Goal: Task Accomplishment & Management: Use online tool/utility

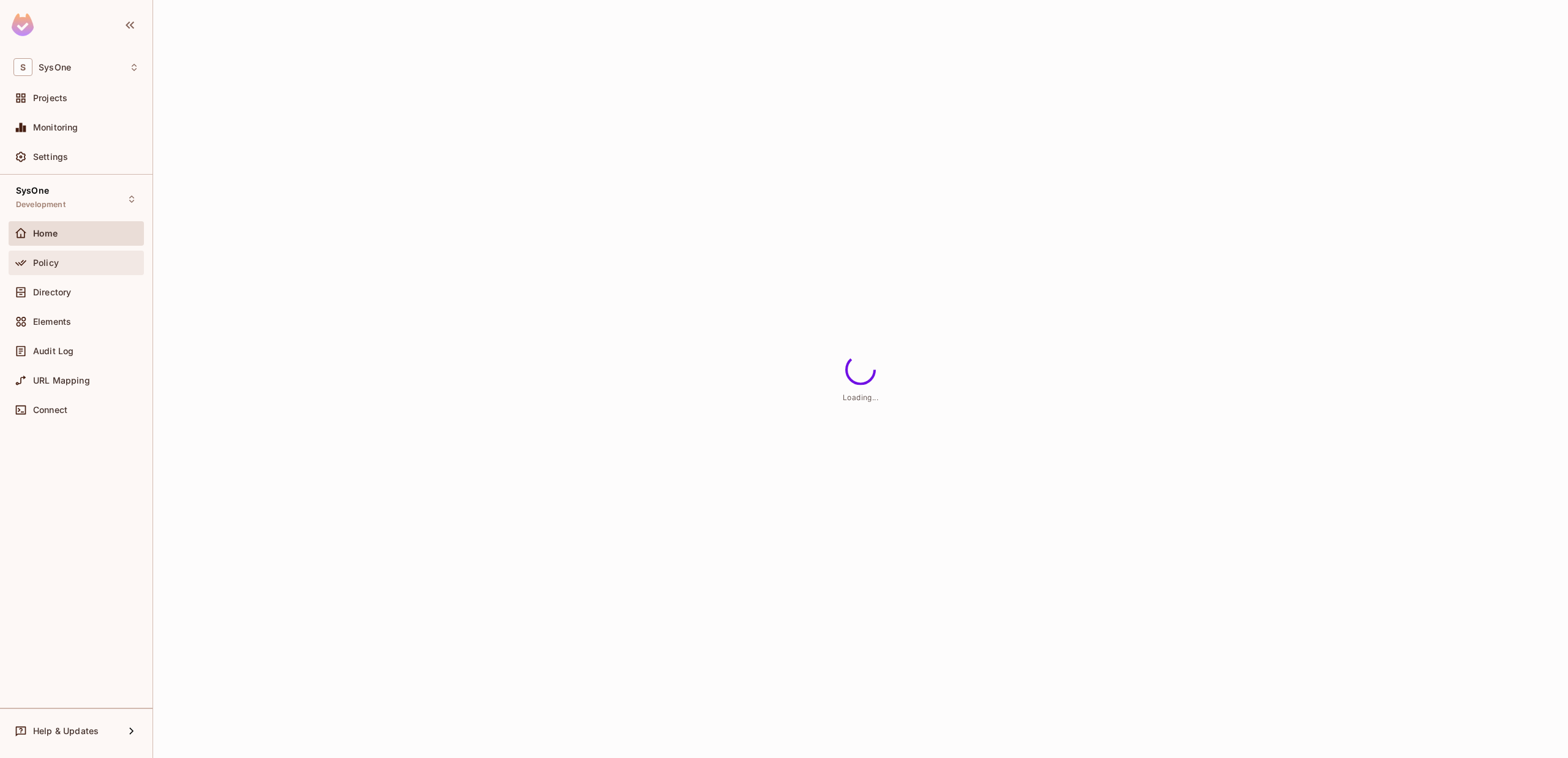
click at [55, 263] on span "Policy" at bounding box center [46, 263] width 26 height 10
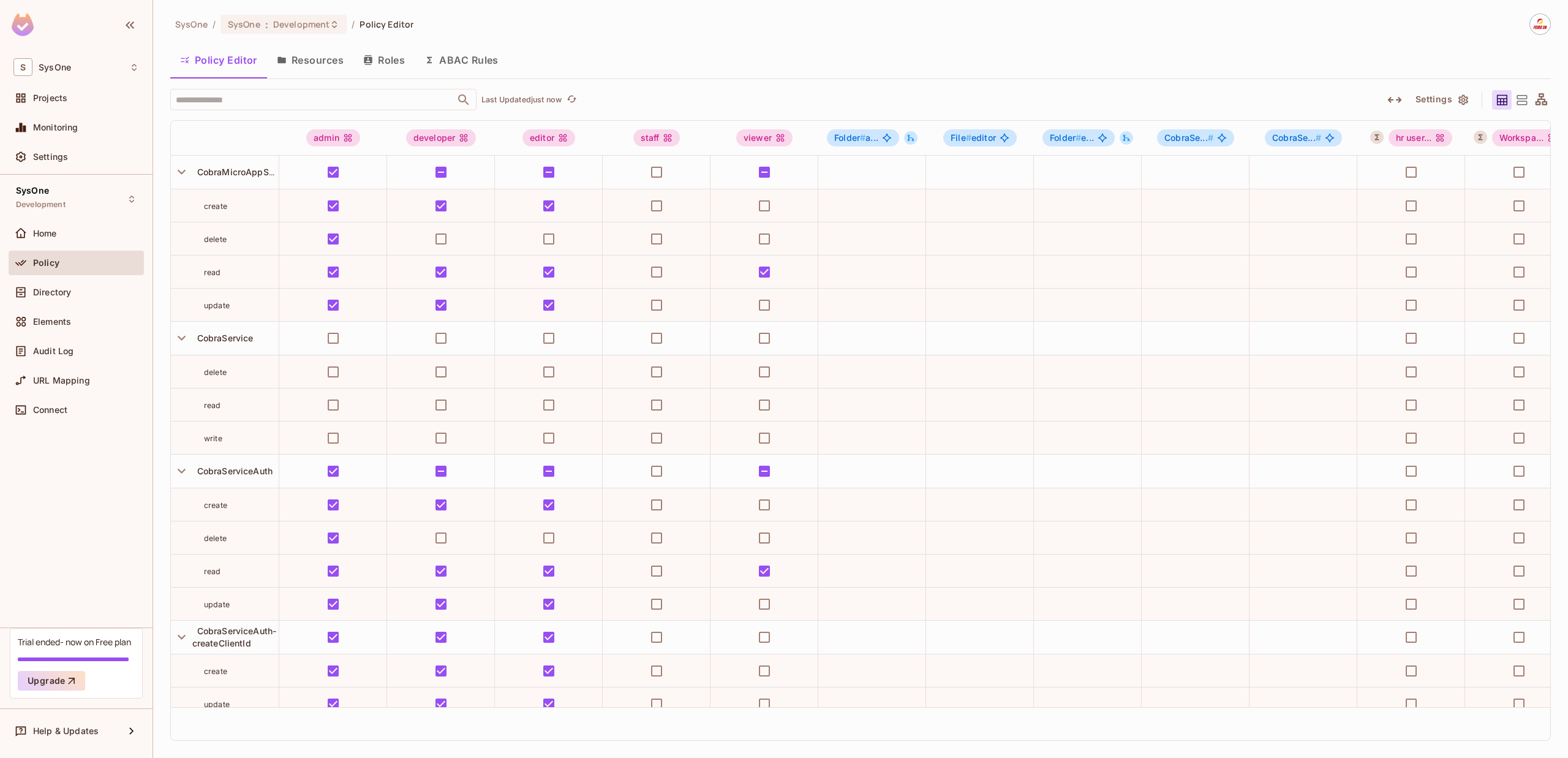
click at [452, 54] on button "ABAC Rules" at bounding box center [461, 60] width 94 height 31
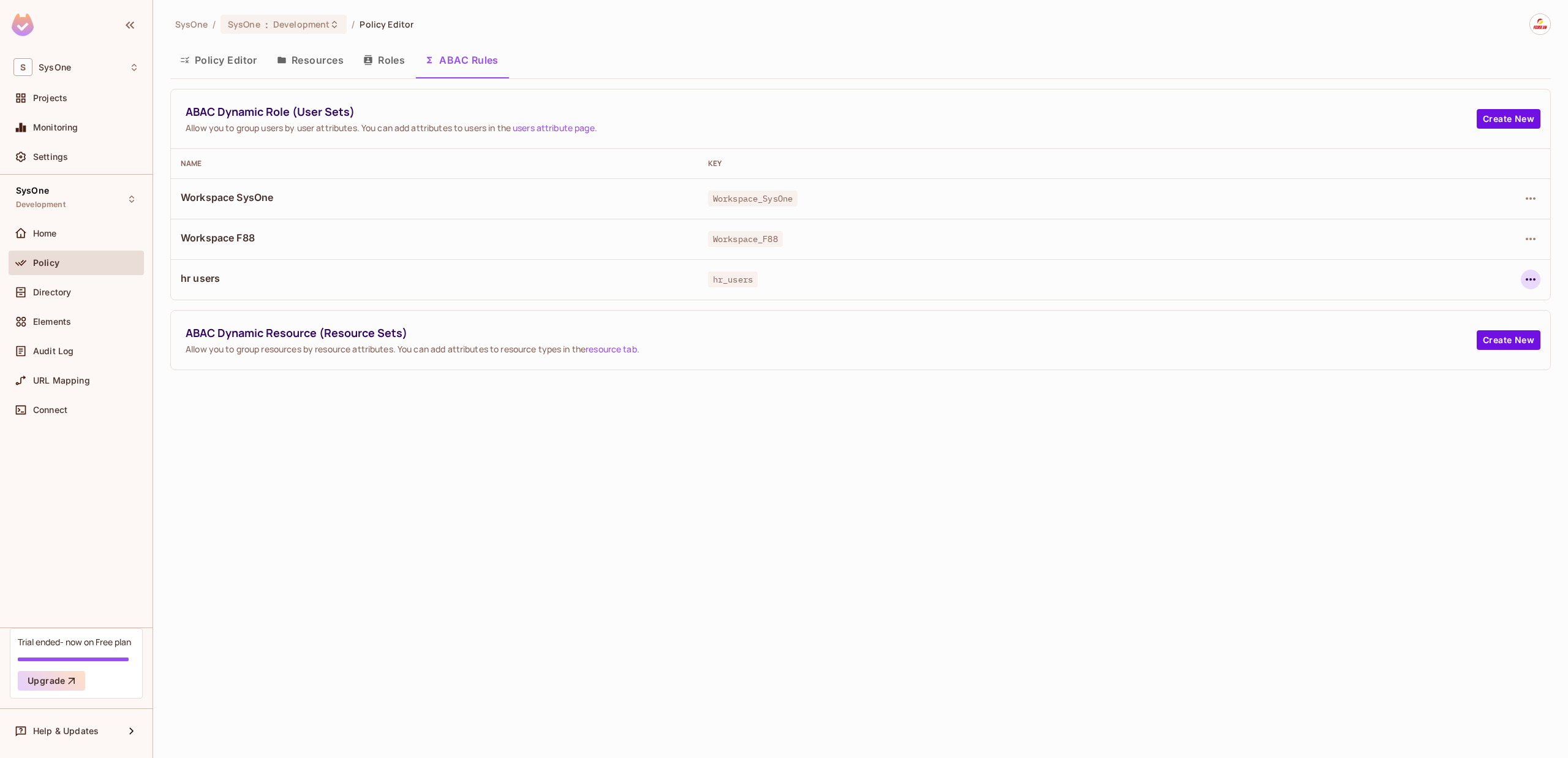
click at [1533, 273] on icon "button" at bounding box center [1530, 279] width 14 height 14
click at [1473, 305] on div "Edit Dynamic Role (User Set)" at bounding box center [1447, 307] width 120 height 12
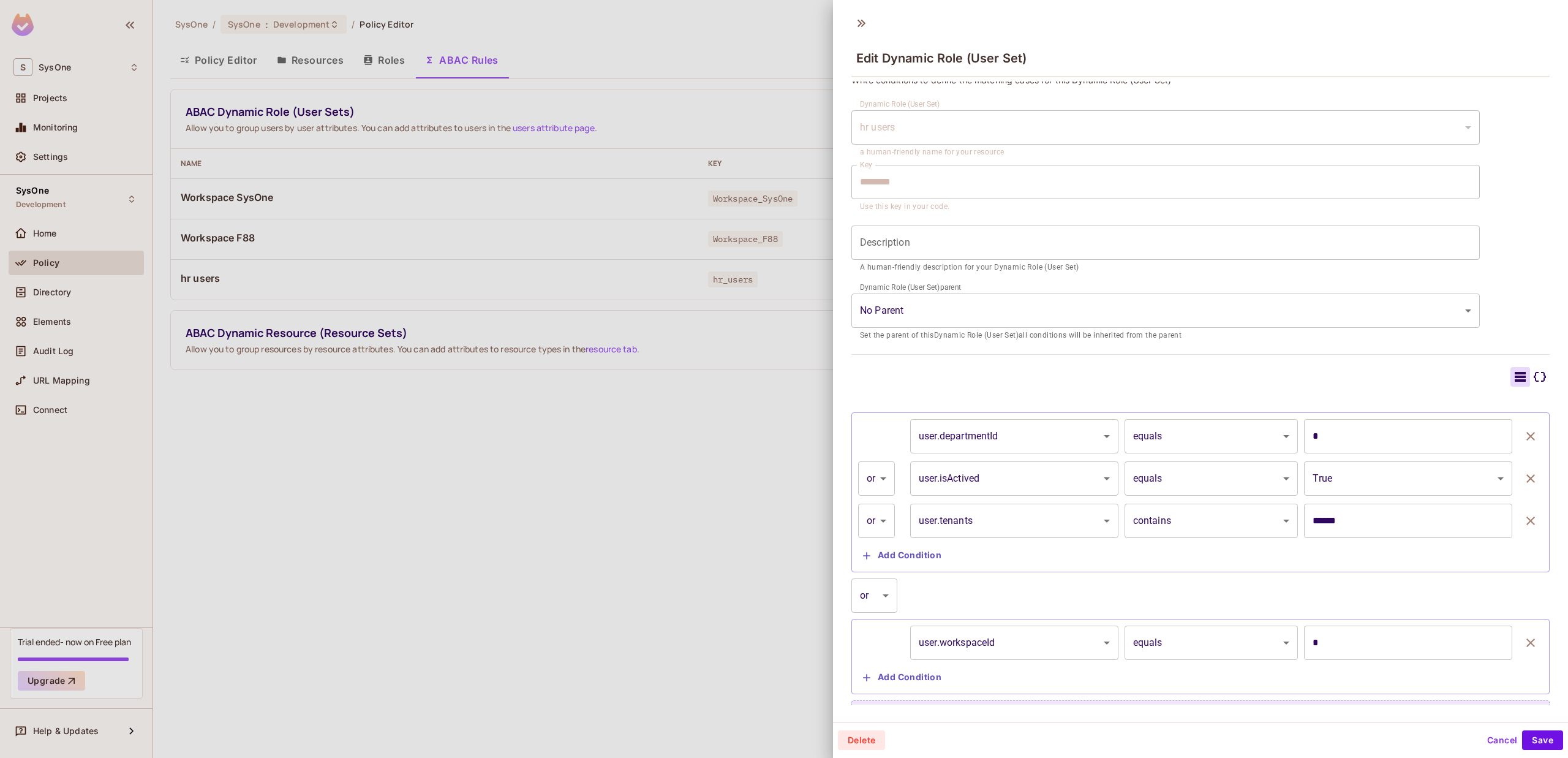
scroll to position [15, 0]
click at [878, 486] on body "S SysOne Projects Monitoring Settings SysOne Development Home Policy Directory …" at bounding box center [784, 379] width 1568 height 758
click at [879, 482] on div at bounding box center [784, 379] width 1568 height 758
click at [879, 481] on body "S SysOne Projects Monitoring Settings SysOne Development Home Policy Directory …" at bounding box center [784, 379] width 1568 height 758
click at [879, 486] on div at bounding box center [784, 379] width 1568 height 758
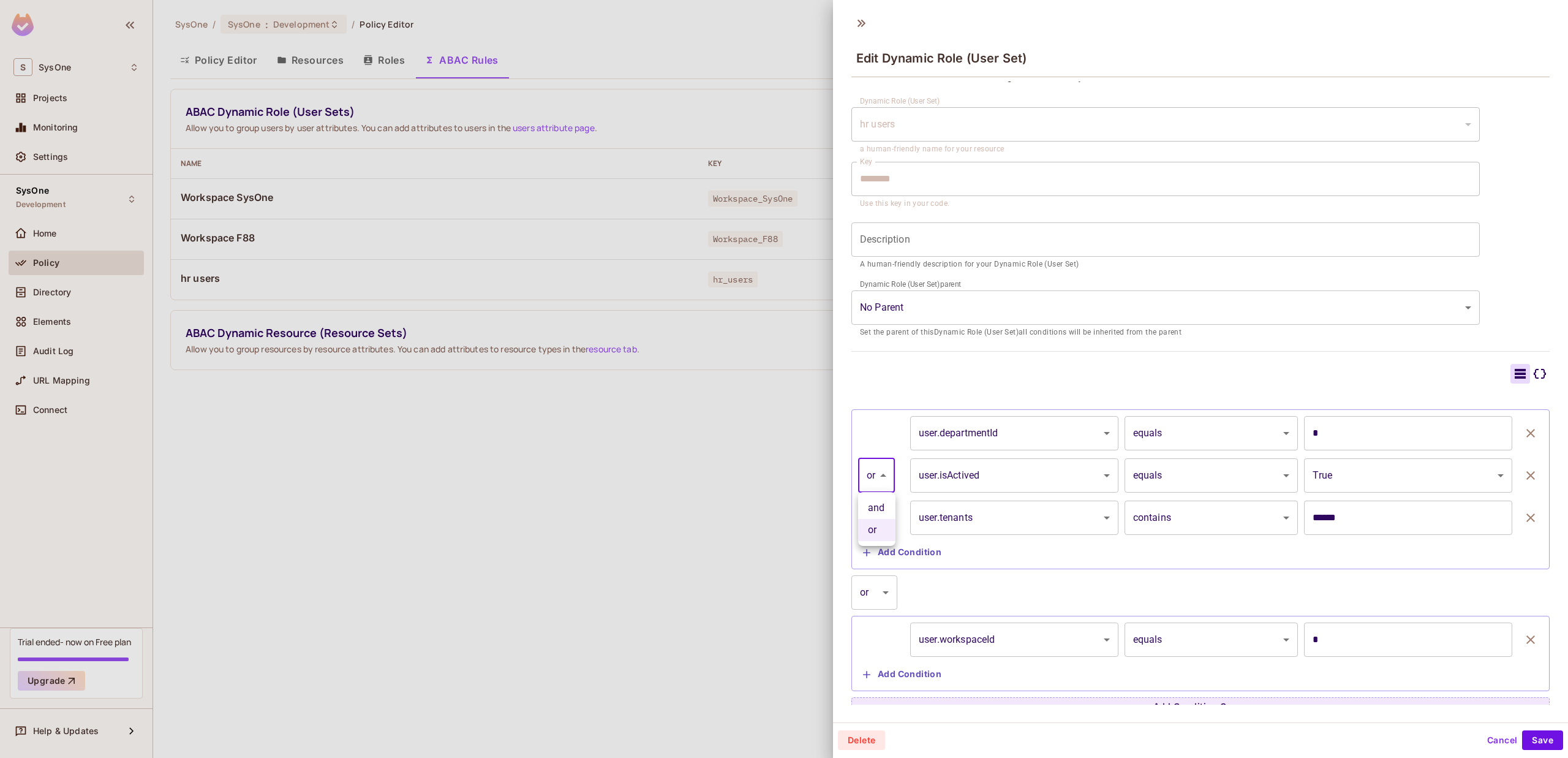
click at [879, 484] on body "S SysOne Projects Monitoring Settings SysOne Development Home Policy Directory …" at bounding box center [784, 379] width 1568 height 758
click at [876, 505] on li "and" at bounding box center [877, 507] width 37 height 22
type input "*****"
click at [878, 479] on body "S SysOne Projects Monitoring Settings SysOne Development Home Policy Directory …" at bounding box center [784, 379] width 1568 height 758
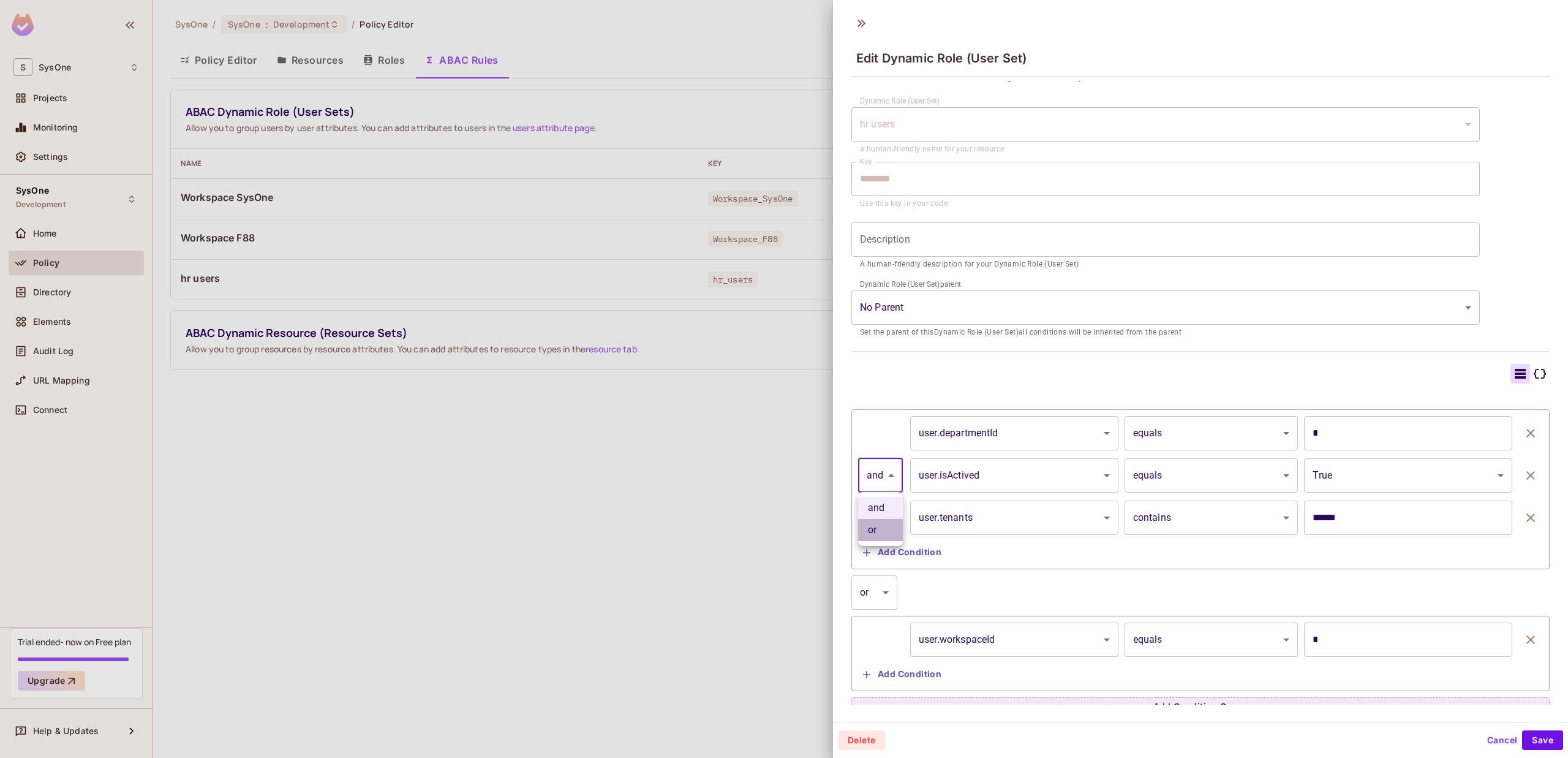
click at [880, 532] on li "or" at bounding box center [880, 529] width 45 height 22
type input "*****"
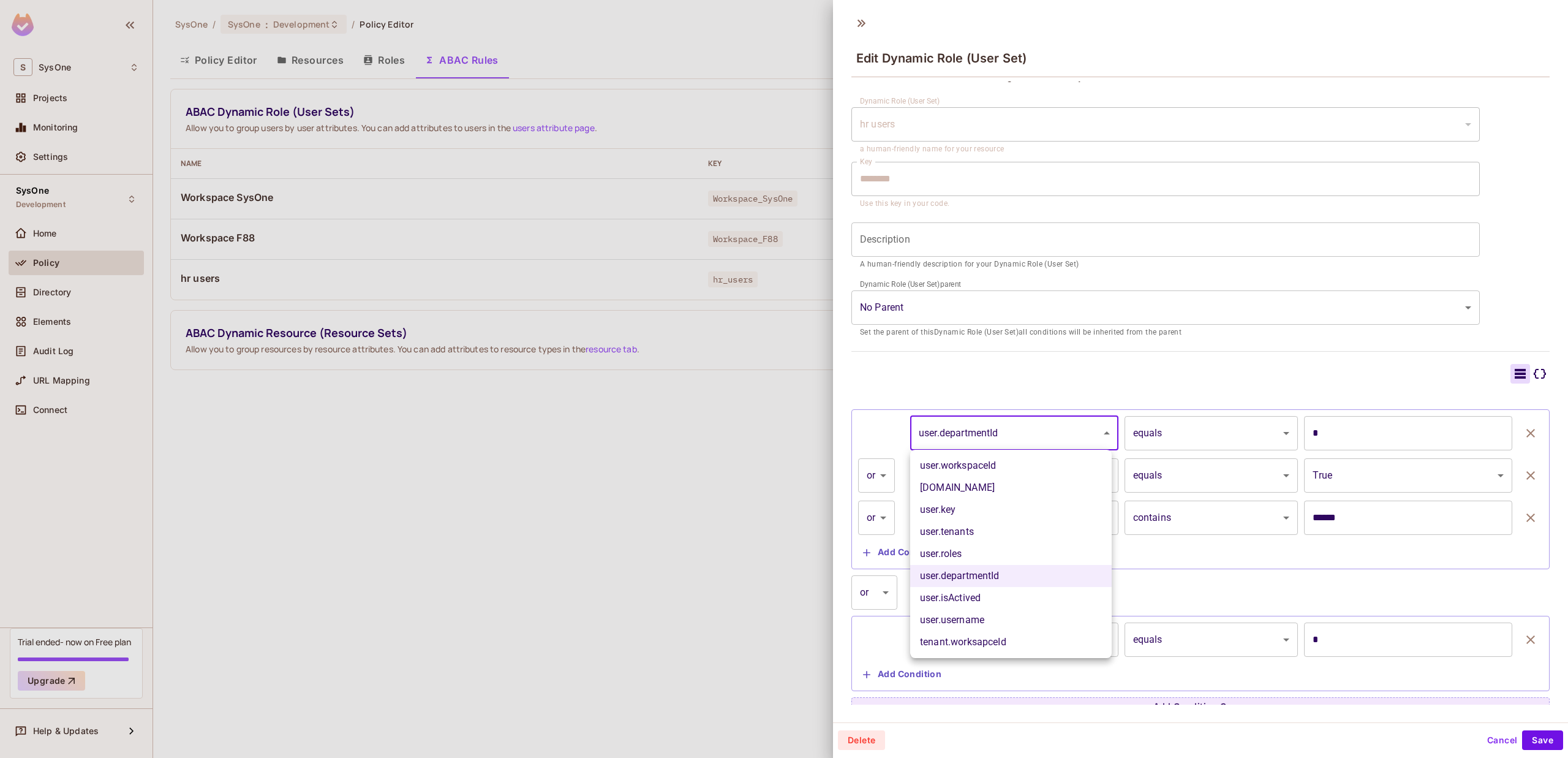
click at [1042, 428] on body "S SysOne Projects Monitoring Settings SysOne Development Home Policy Directory …" at bounding box center [784, 379] width 1568 height 758
click at [1093, 423] on div at bounding box center [784, 379] width 1568 height 758
click at [1094, 425] on body "S SysOne Projects Monitoring Settings SysOne Development Home Policy Directory …" at bounding box center [784, 379] width 1568 height 758
click at [1217, 444] on div at bounding box center [784, 379] width 1568 height 758
click at [1218, 442] on body "S SysOne Projects Monitoring Settings SysOne Development Home Policy Directory …" at bounding box center [784, 379] width 1568 height 758
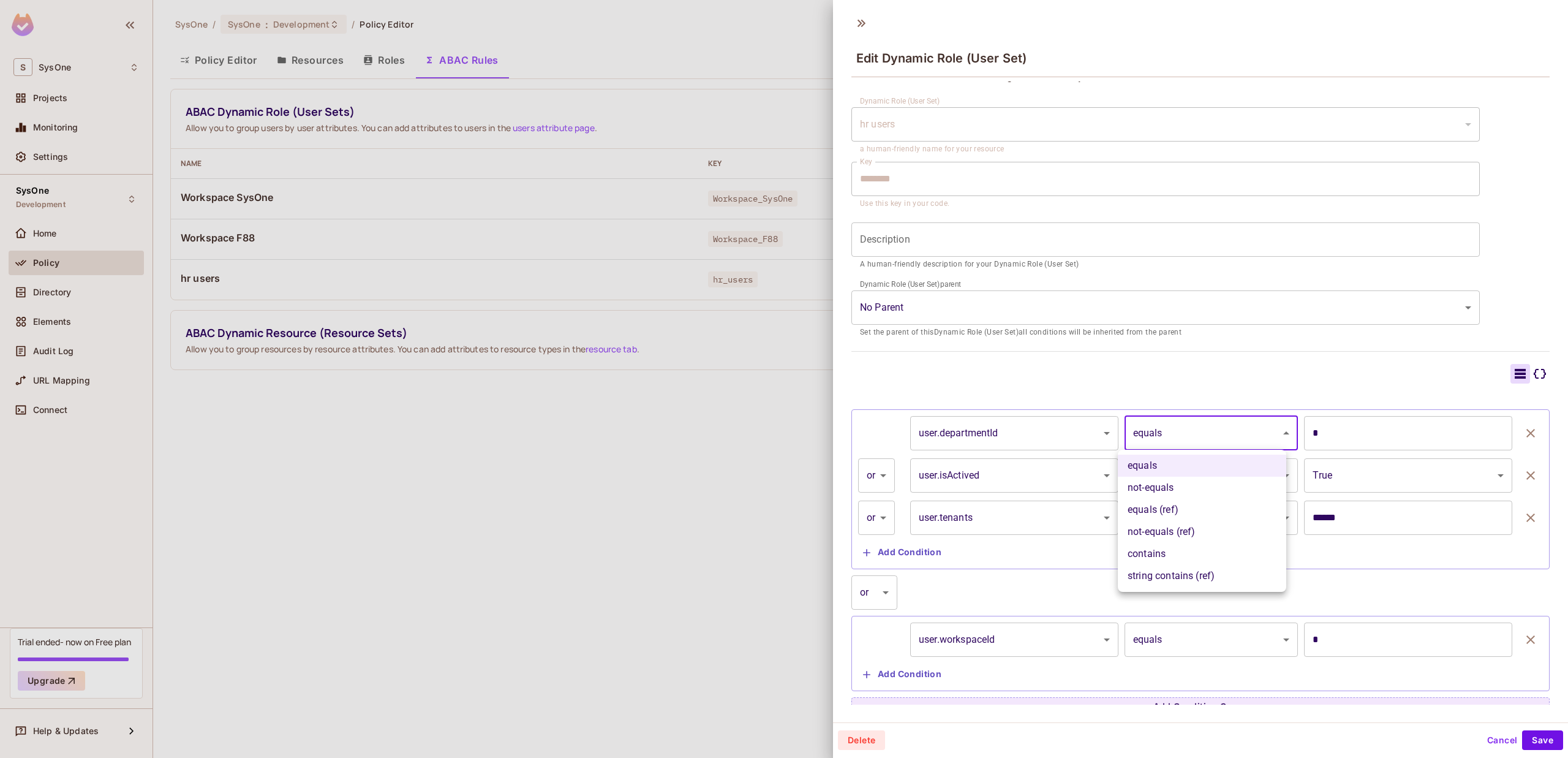
click at [1356, 437] on div at bounding box center [784, 379] width 1568 height 758
click at [1361, 476] on body "S SysOne Projects Monitoring Settings SysOne Development Home Policy Directory …" at bounding box center [784, 379] width 1568 height 758
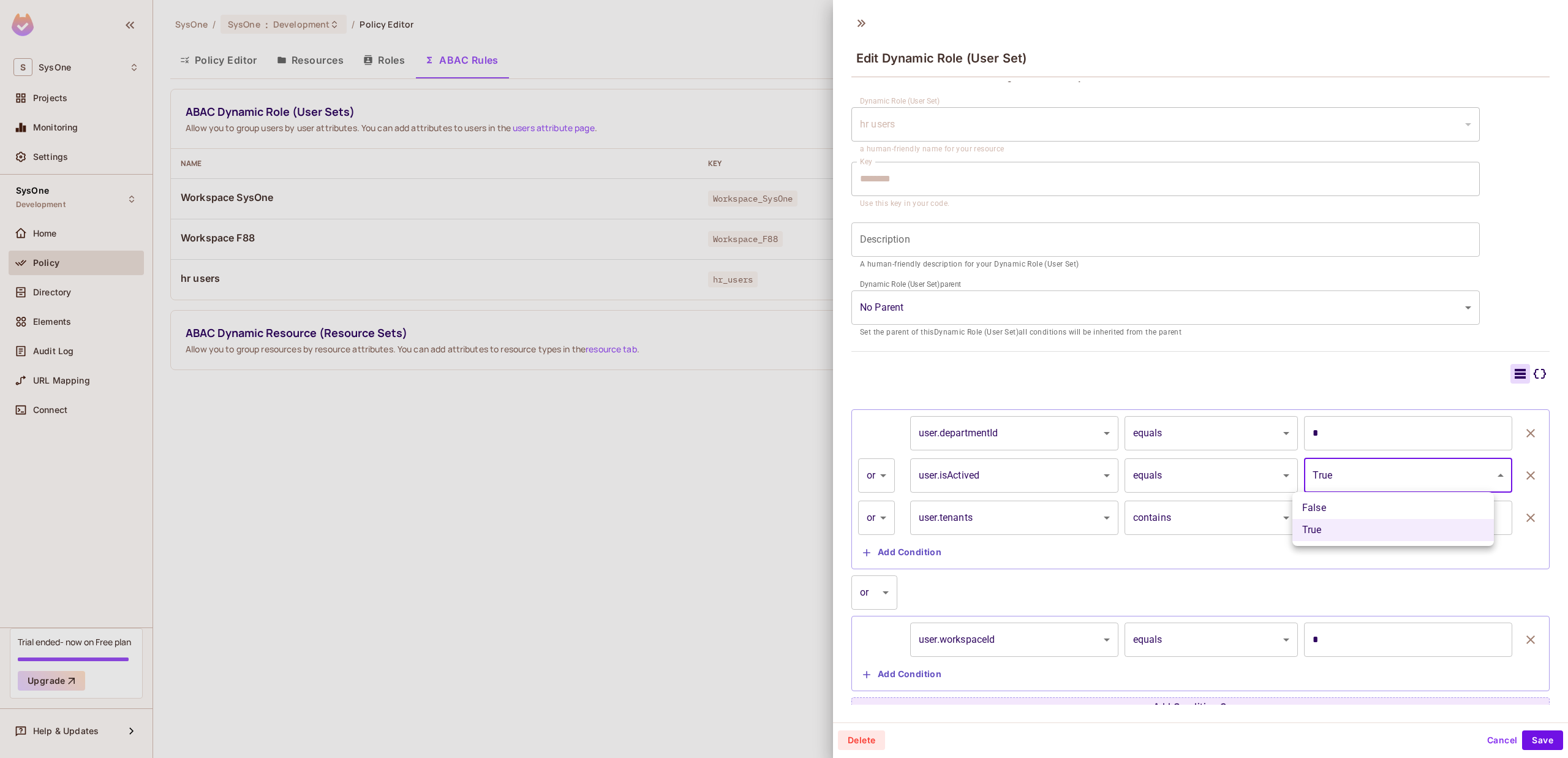
click at [1361, 476] on div at bounding box center [784, 379] width 1568 height 758
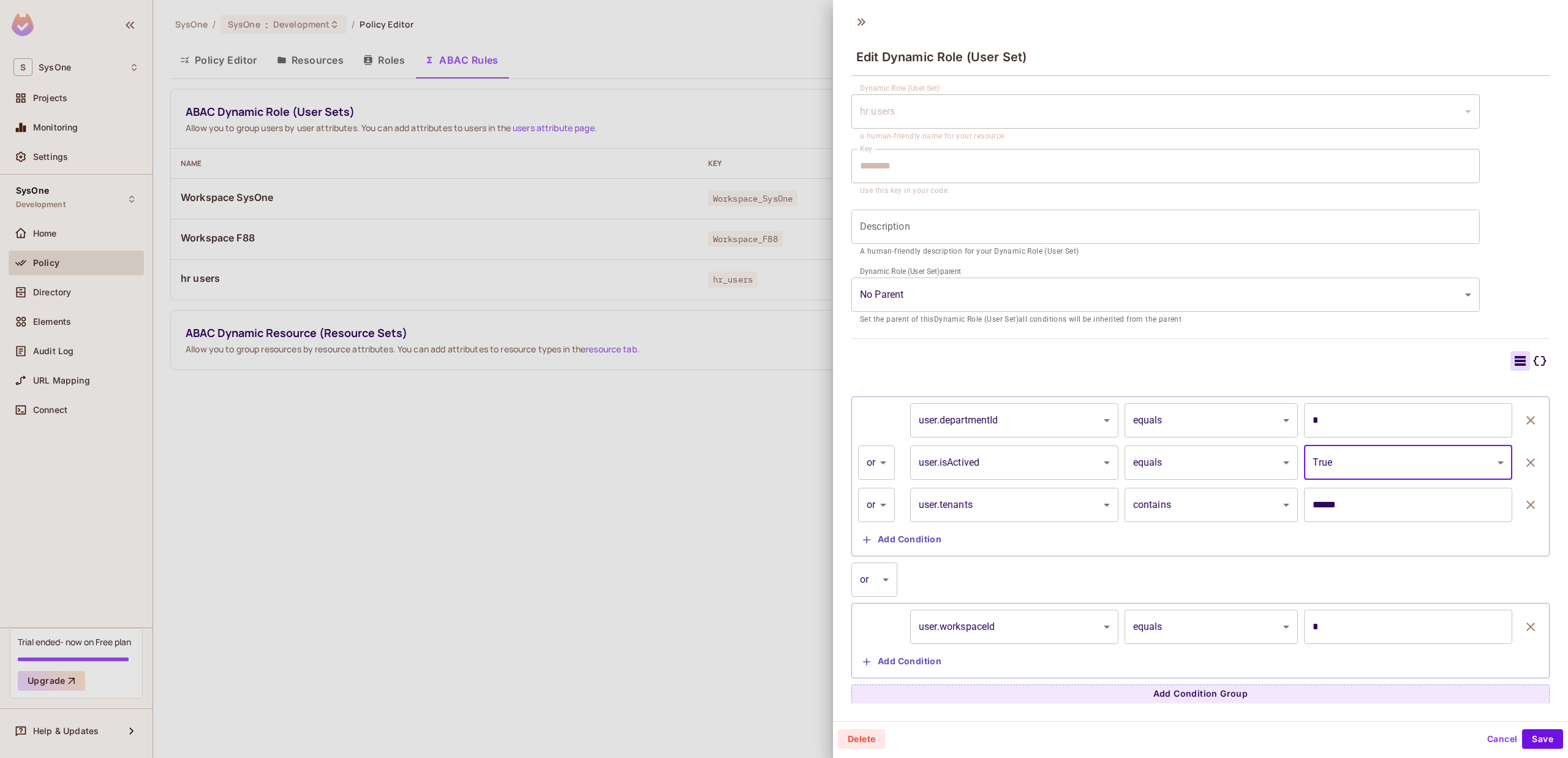
scroll to position [2, 0]
click at [1378, 512] on input "******" at bounding box center [1409, 504] width 208 height 34
click at [1211, 416] on body "S SysOne Projects Monitoring Settings SysOne Development Home Policy Directory …" at bounding box center [784, 379] width 1568 height 758
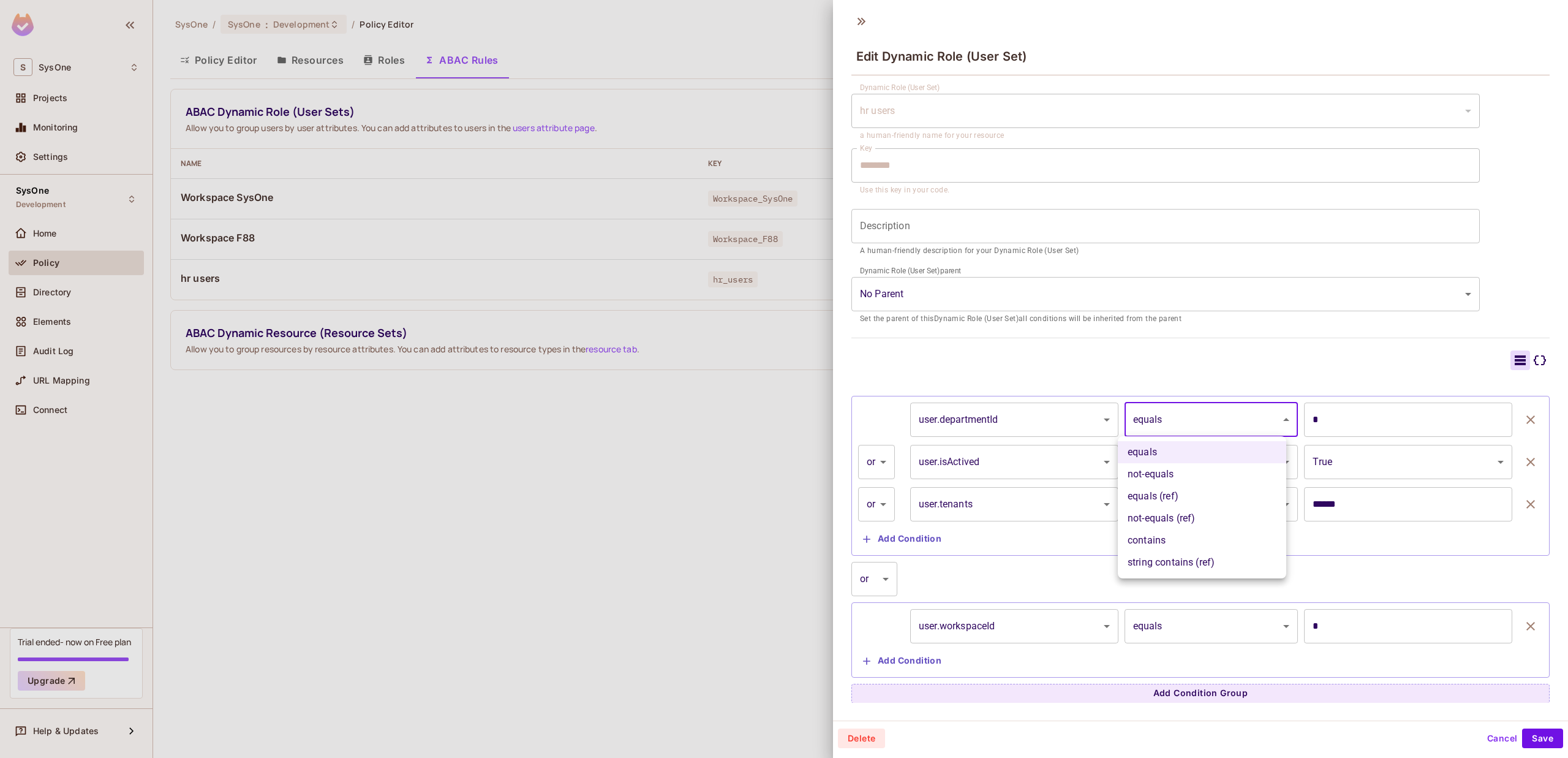
click at [893, 557] on div at bounding box center [784, 379] width 1568 height 758
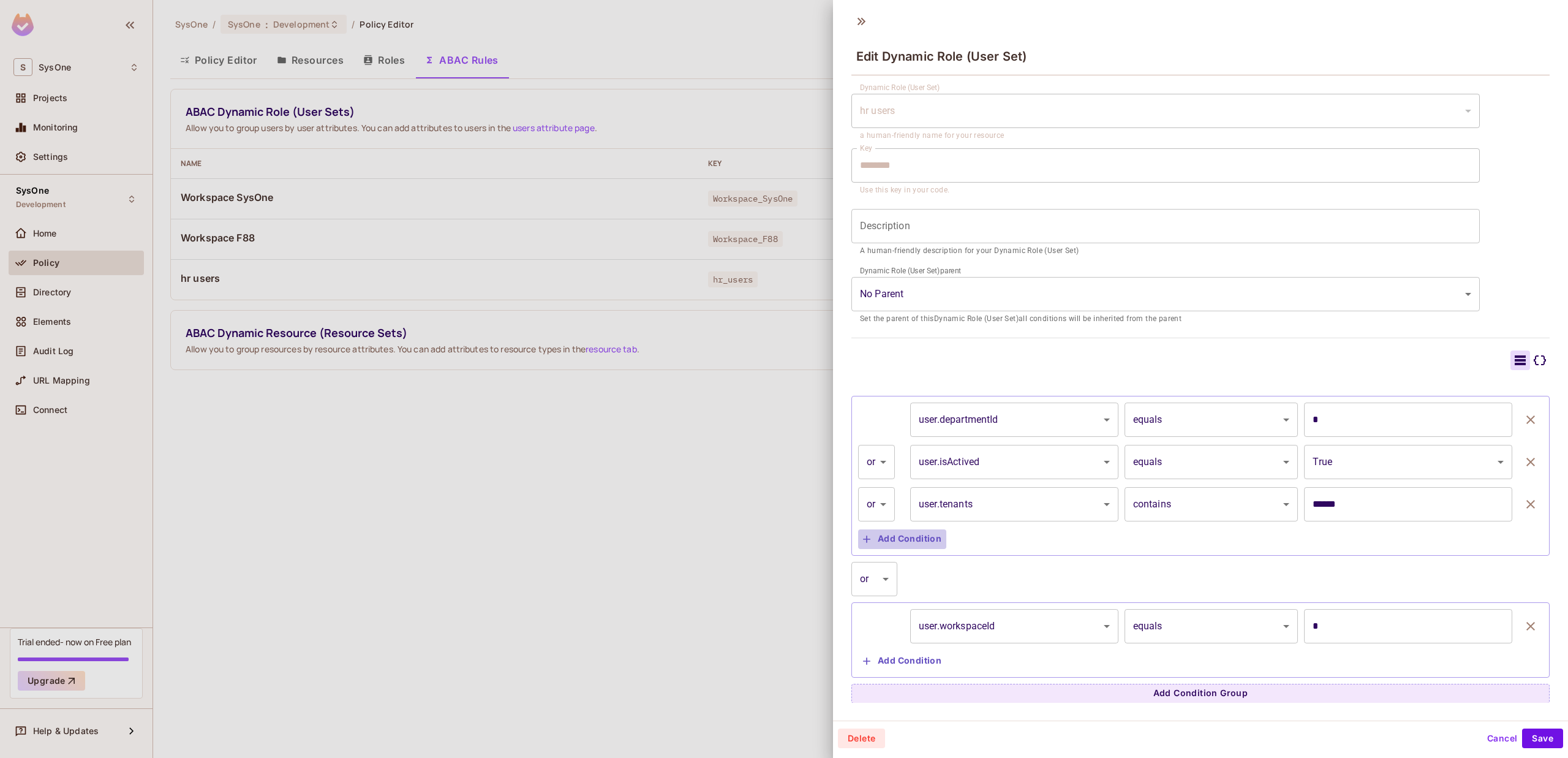
click at [904, 540] on button "Add Condition" at bounding box center [902, 538] width 88 height 20
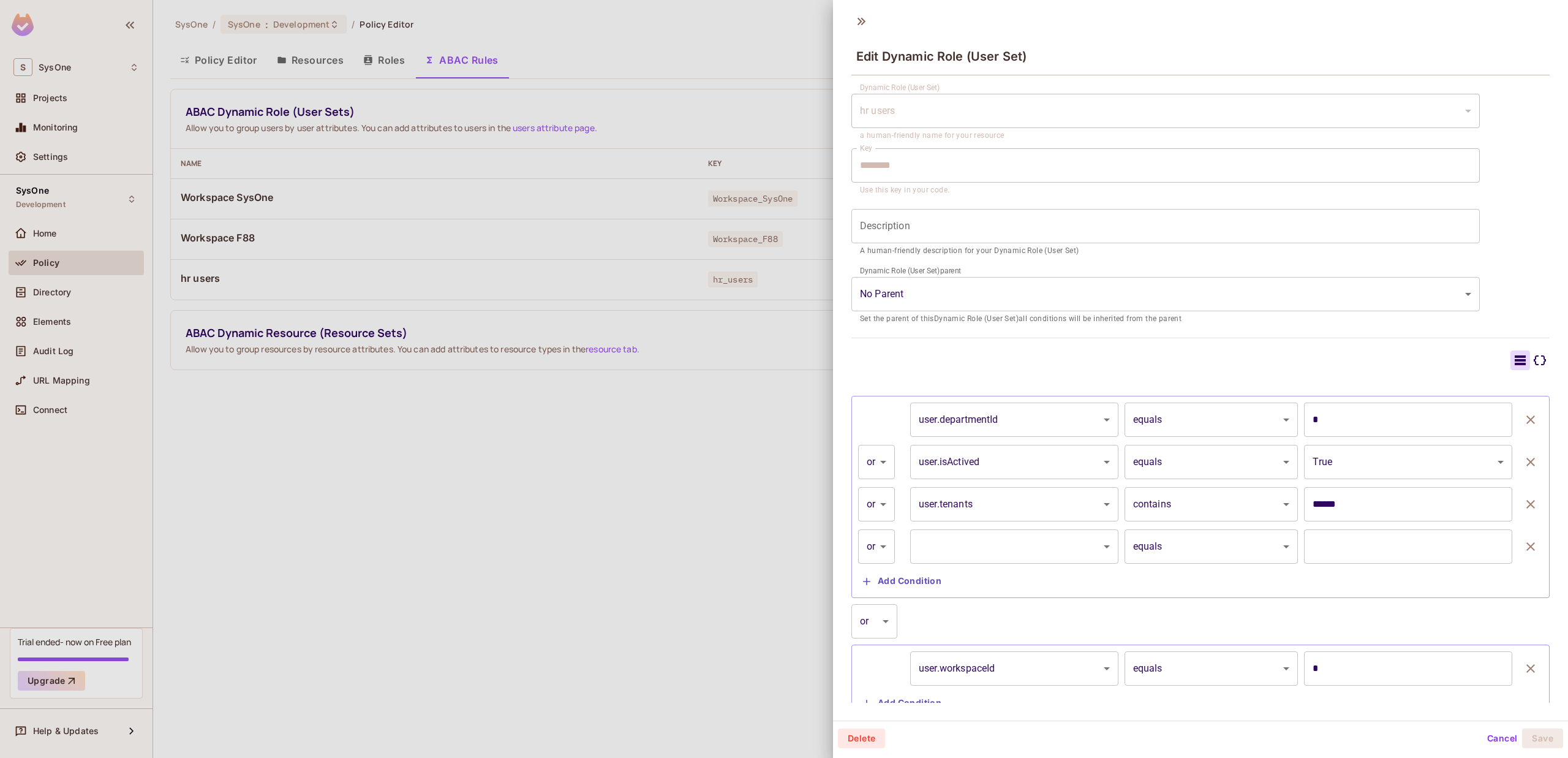
click at [1029, 449] on body "S SysOne Projects Monitoring Settings SysOne Development Home Policy Directory …" at bounding box center [784, 379] width 1568 height 758
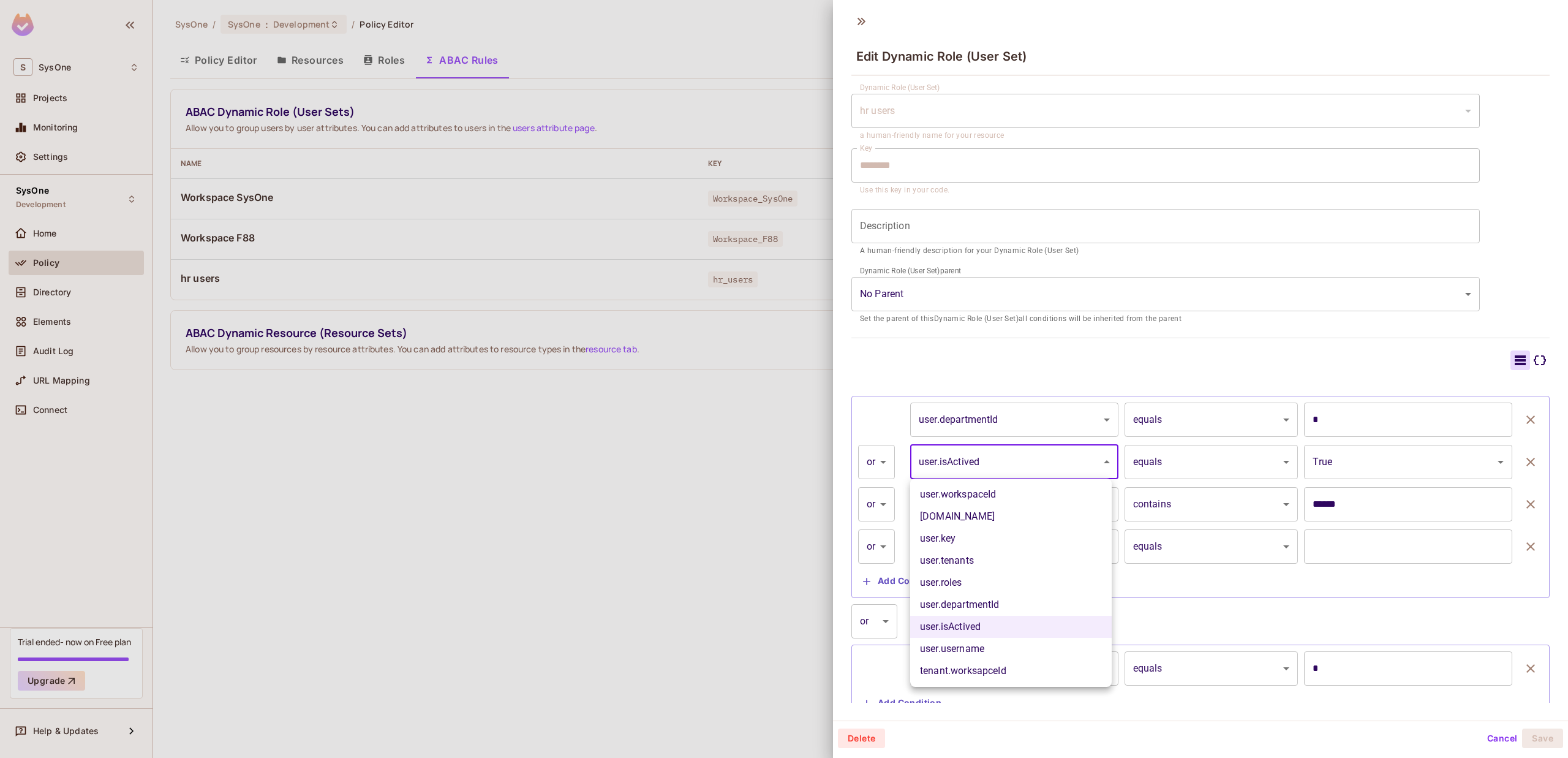
click at [1043, 644] on li "user.username" at bounding box center [1010, 648] width 201 height 22
type input "**********"
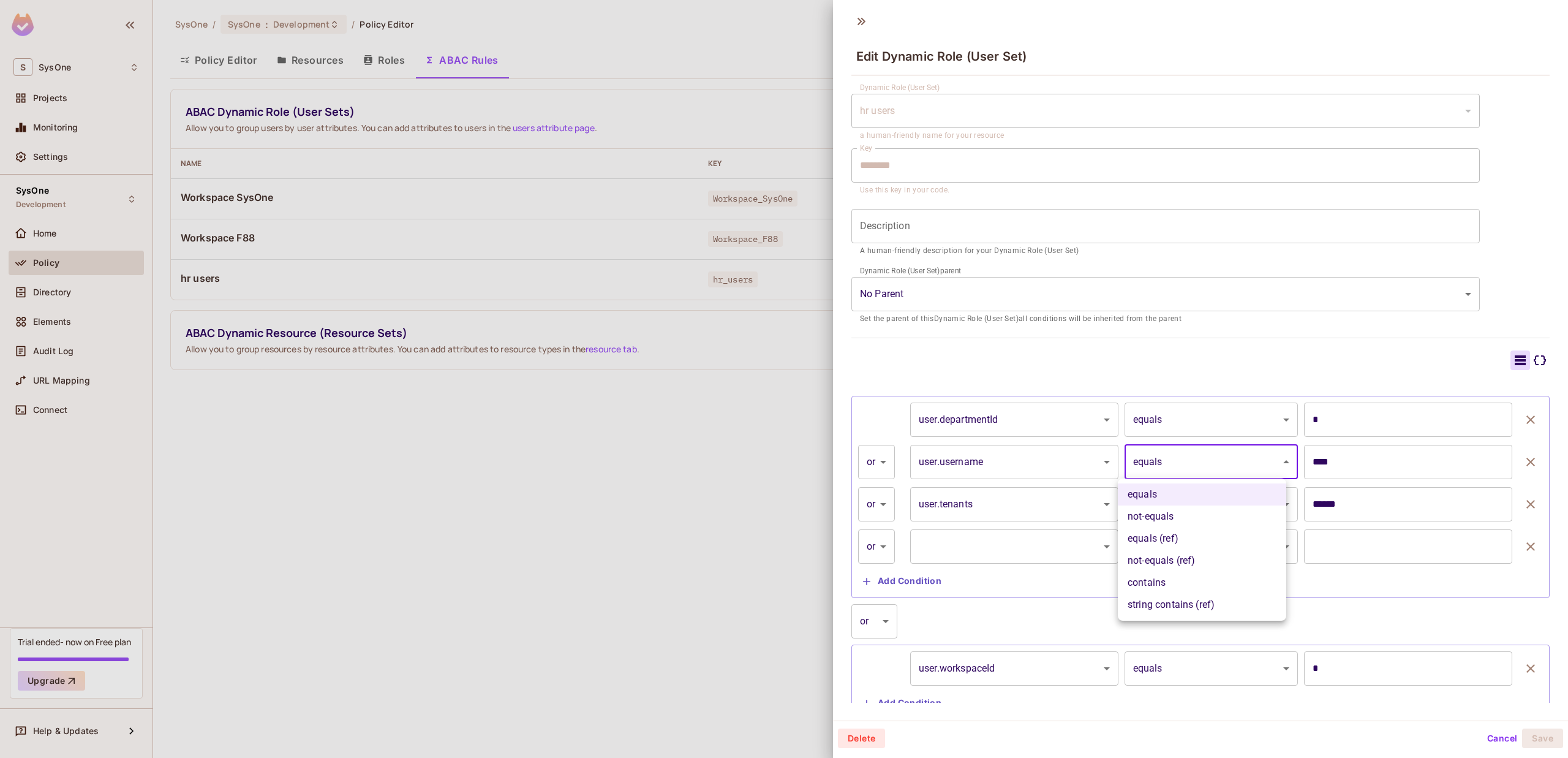
click at [1184, 458] on body "S SysOne Projects Monitoring Settings SysOne Development Home Policy Directory …" at bounding box center [784, 379] width 1568 height 758
click at [1028, 458] on div at bounding box center [784, 379] width 1568 height 758
click at [1161, 457] on body "S SysOne Projects Monitoring Settings SysOne Development Home Policy Directory …" at bounding box center [784, 379] width 1568 height 758
click at [1175, 579] on li "contains" at bounding box center [1202, 582] width 168 height 22
click at [1233, 451] on body "S SysOne Projects Monitoring Settings SysOne Development Home Policy Directory …" at bounding box center [784, 379] width 1568 height 758
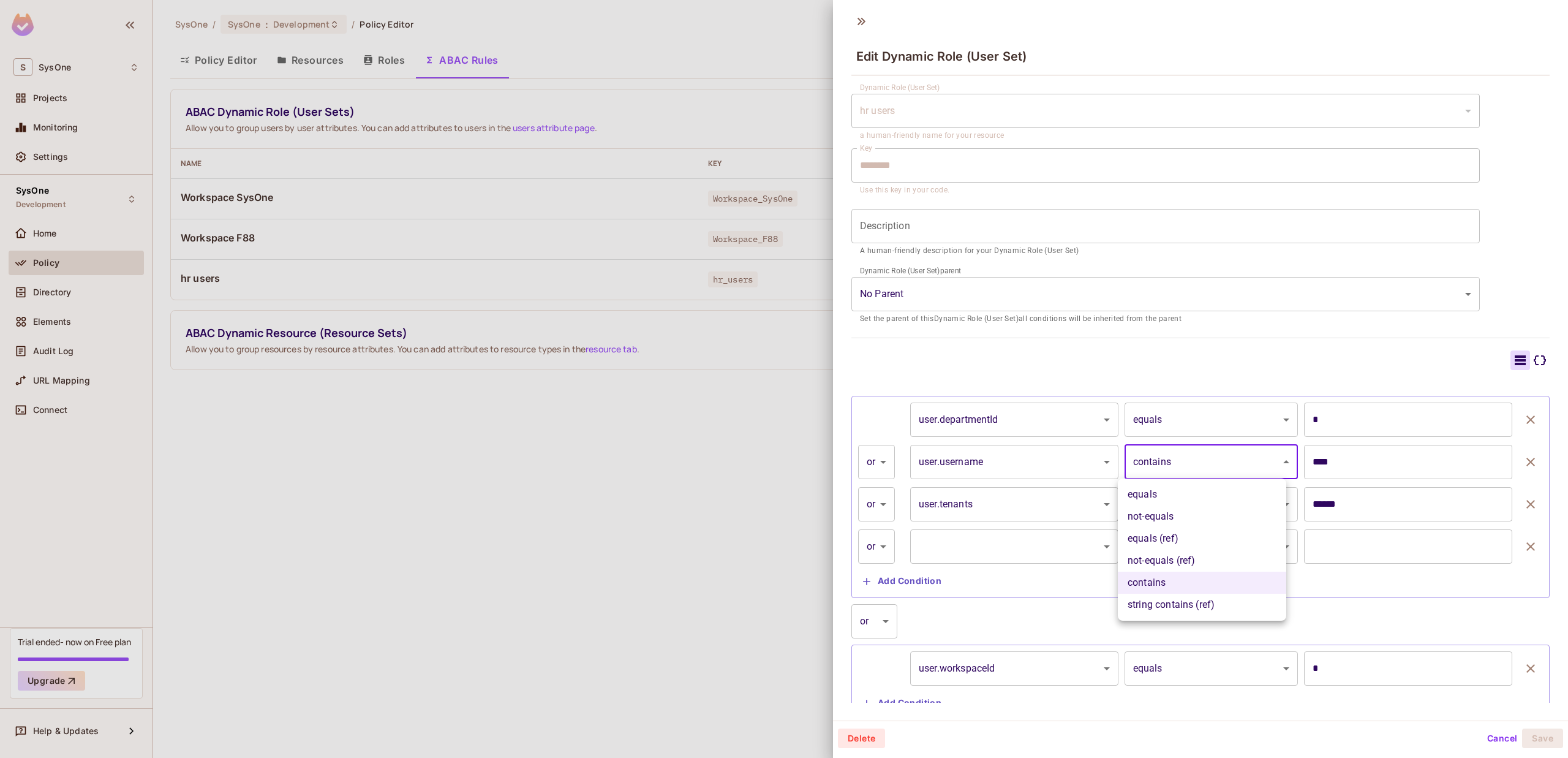
click at [1194, 603] on li "string contains (ref)" at bounding box center [1202, 604] width 168 height 22
click at [1222, 462] on body "S SysOne Projects Monitoring Settings SysOne Development Home Policy Directory …" at bounding box center [784, 379] width 1568 height 758
click at [1197, 561] on li "not-equals (ref)" at bounding box center [1202, 559] width 168 height 22
type input "**********"
click at [1211, 459] on body "S SysOne Projects Monitoring Settings SysOne Development Home Policy Directory …" at bounding box center [784, 379] width 1568 height 758
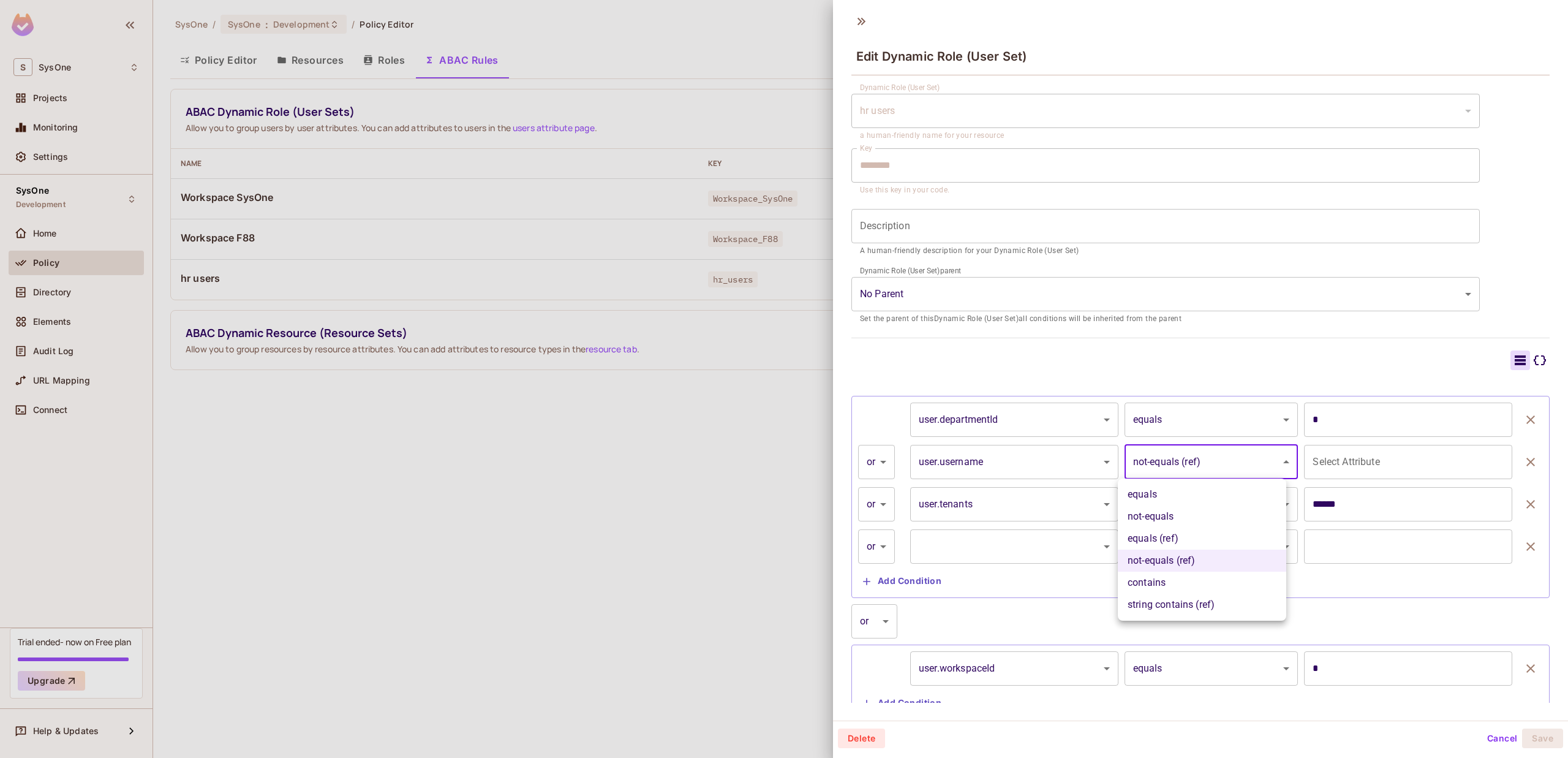
click at [1005, 474] on div at bounding box center [784, 379] width 1568 height 758
click at [1030, 473] on body "S SysOne Projects Monitoring Settings SysOne Development Home Policy Directory …" at bounding box center [784, 379] width 1568 height 758
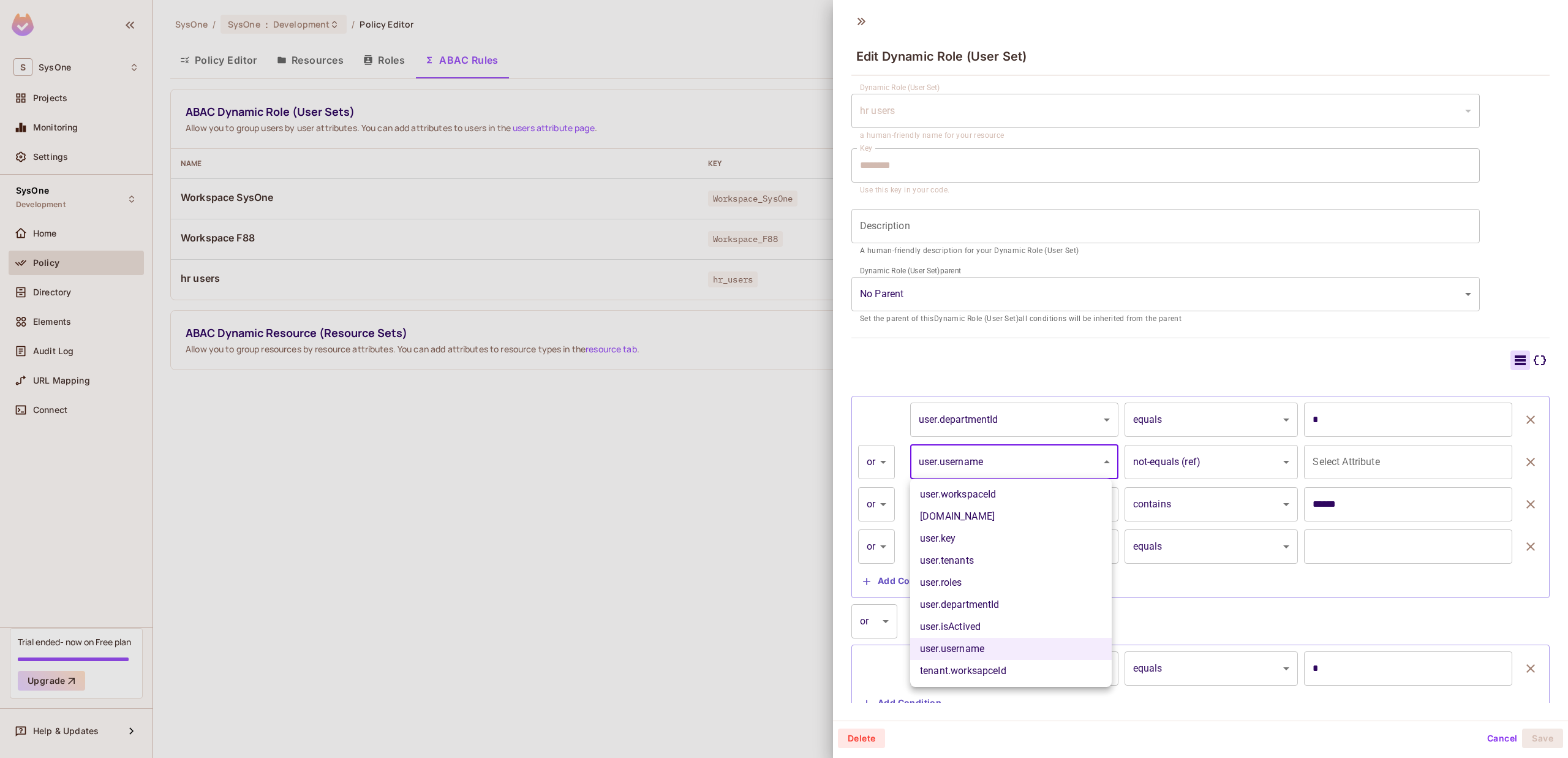
click at [1038, 498] on li "user.workspaceId" at bounding box center [1010, 494] width 201 height 22
type input "**********"
click at [1255, 458] on body "S SysOne Projects Monitoring Settings SysOne Development Home Policy Directory …" at bounding box center [784, 379] width 1568 height 758
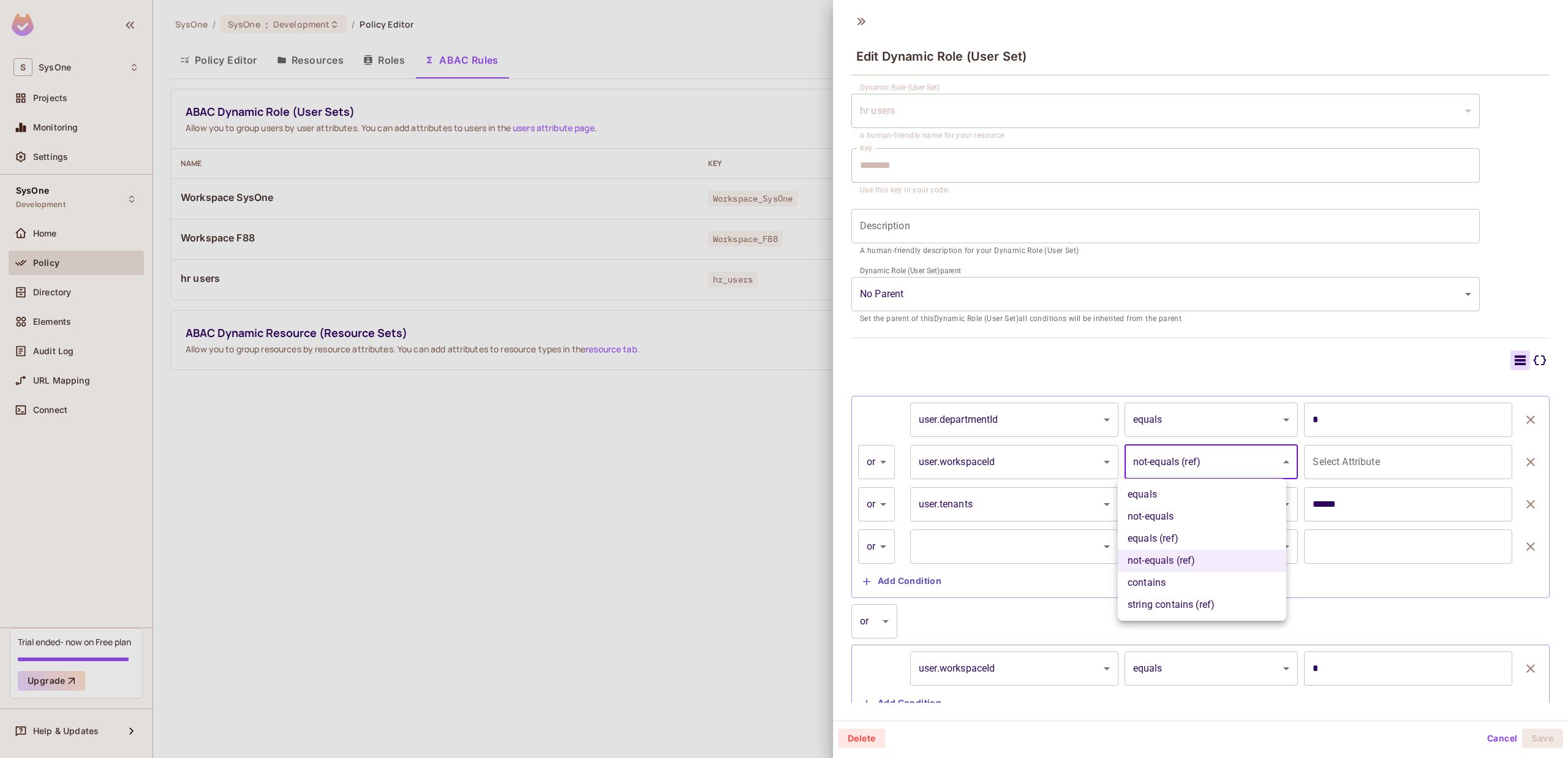
click at [1002, 495] on div at bounding box center [784, 379] width 1568 height 758
click at [978, 546] on body "S SysOne Projects Monitoring Settings SysOne Development Home Policy Directory …" at bounding box center [784, 379] width 1568 height 758
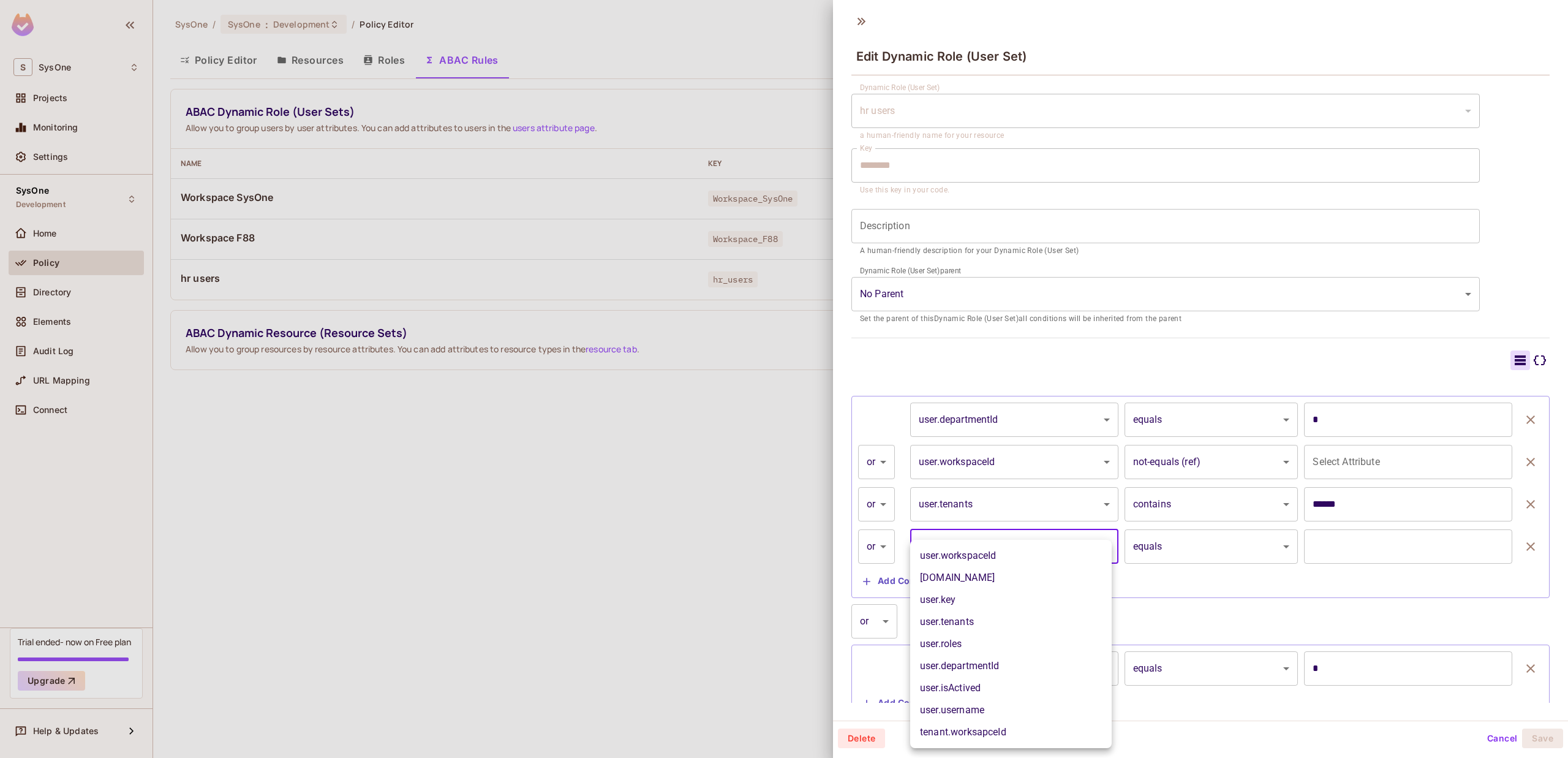
click at [1003, 726] on li "tenant.worksapceId" at bounding box center [1010, 731] width 201 height 22
type input "**********"
type input "*"
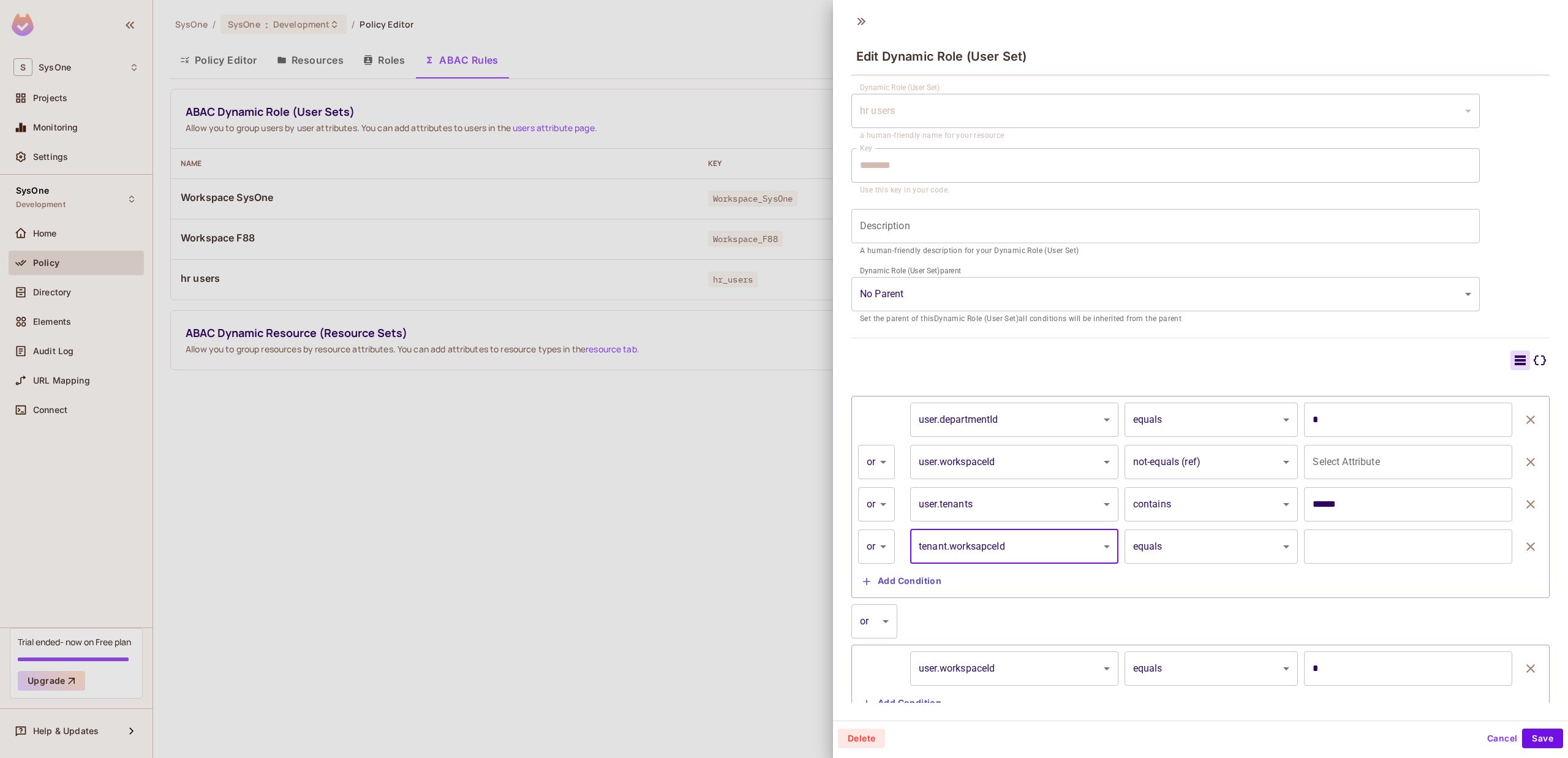
click at [1218, 548] on body "S SysOne Projects Monitoring Settings SysOne Development Home Policy Directory …" at bounding box center [784, 379] width 1568 height 758
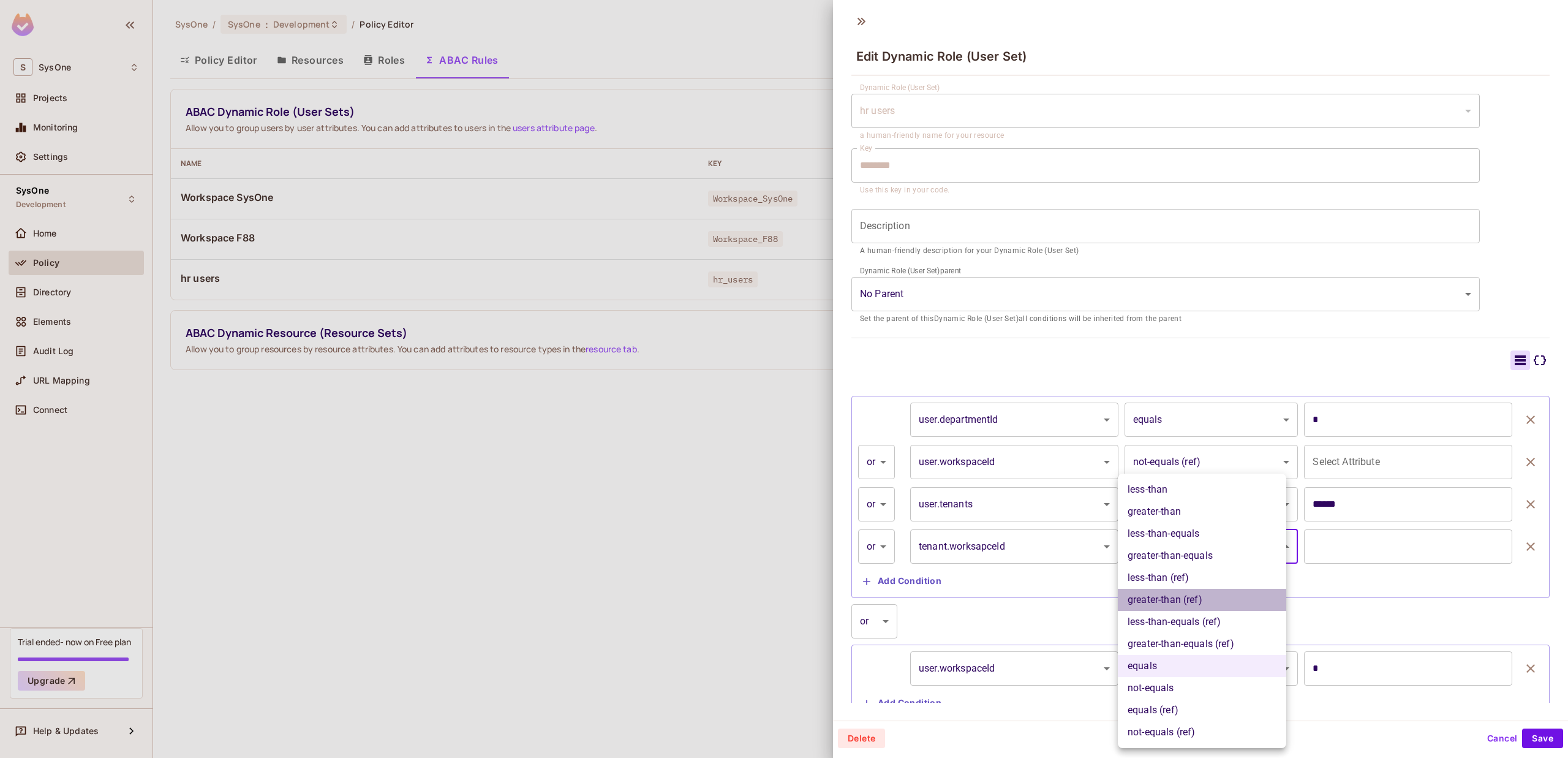
click at [1205, 599] on li "greater-than (ref)" at bounding box center [1202, 599] width 168 height 22
type input "**********"
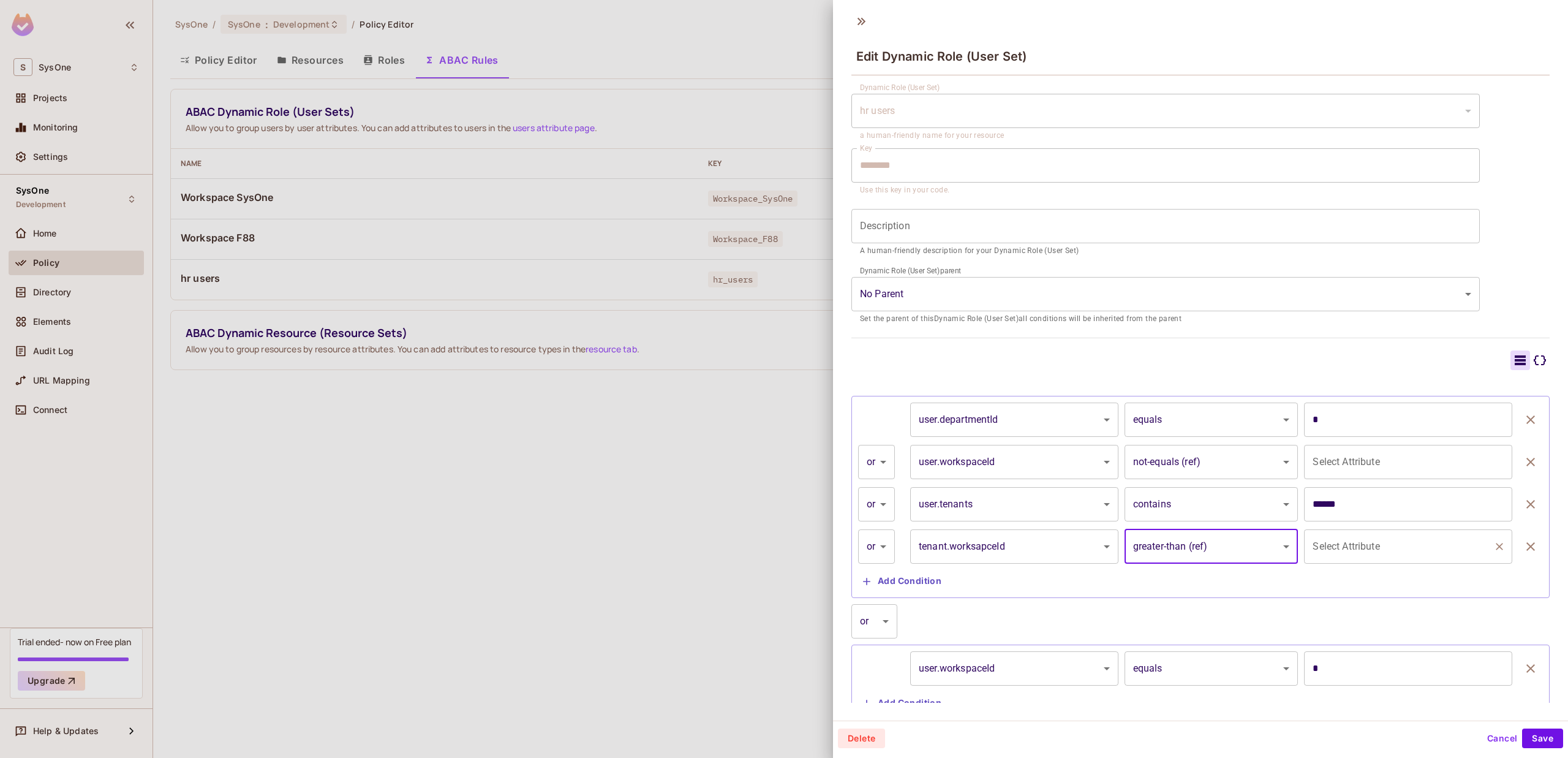
click at [1355, 554] on input "Select Attribute" at bounding box center [1399, 546] width 179 height 23
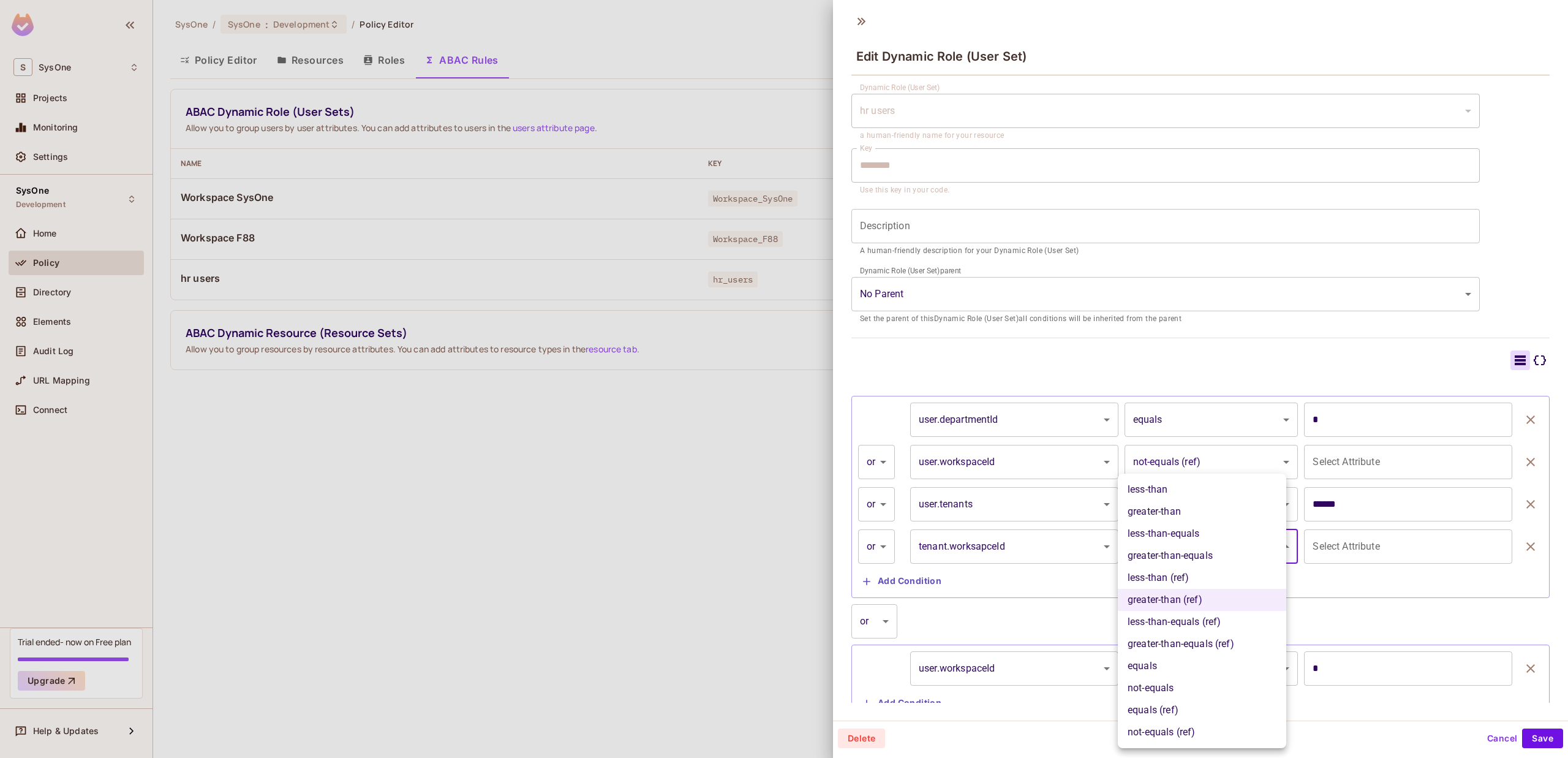
click at [1235, 555] on body "S SysOne Projects Monitoring Settings SysOne Development Home Policy Directory …" at bounding box center [784, 379] width 1568 height 758
click at [1392, 523] on div at bounding box center [784, 379] width 1568 height 758
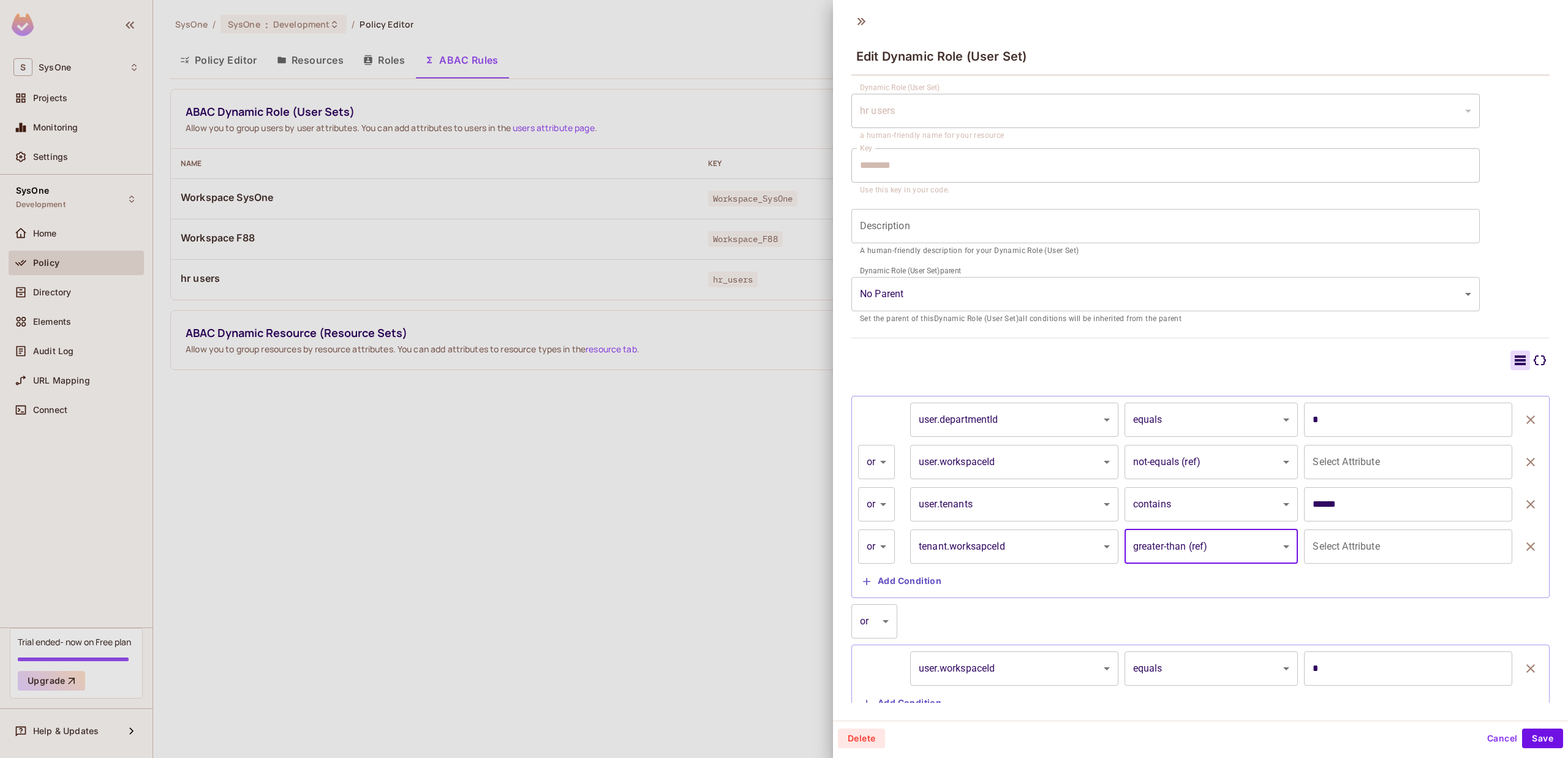
click at [1194, 556] on body "S SysOne Projects Monitoring Settings SysOne Development Home Policy Directory …" at bounding box center [784, 379] width 1568 height 758
